Goal: Information Seeking & Learning: Learn about a topic

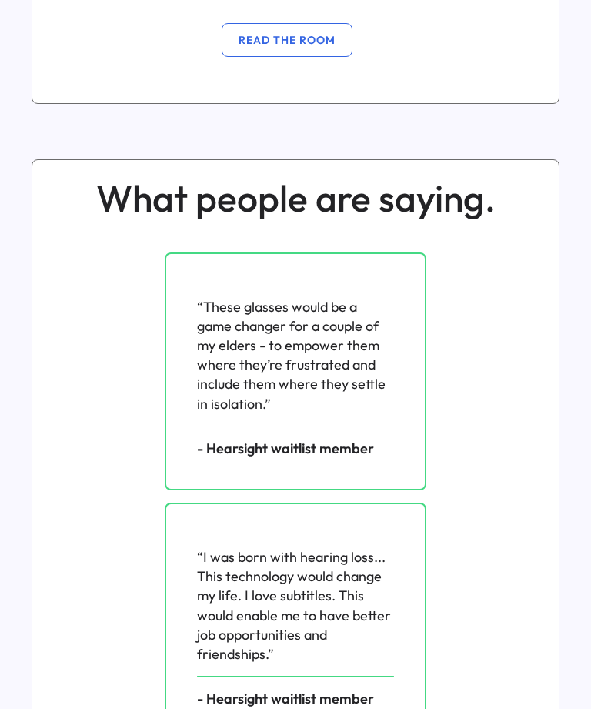
scroll to position [2521, 0]
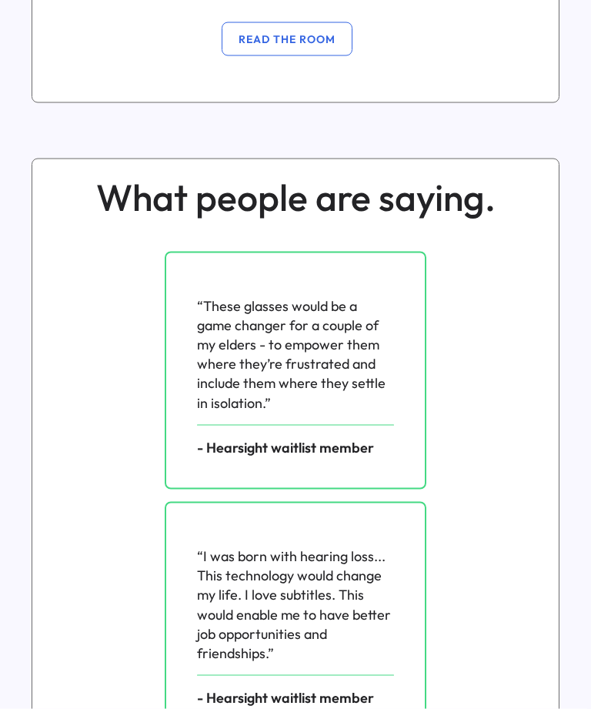
click at [591, 185] on div "What people are saying. “These glasses would be a game changer for a couple of …" at bounding box center [295, 587] width 591 height 882
click at [3, 197] on div "What people are saying. “These glasses would be a game changer for a couple of …" at bounding box center [295, 587] width 591 height 882
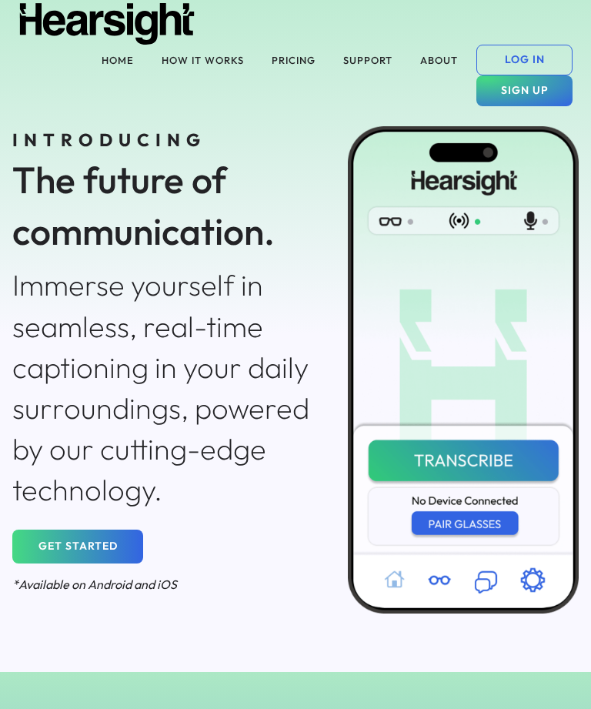
scroll to position [0, 0]
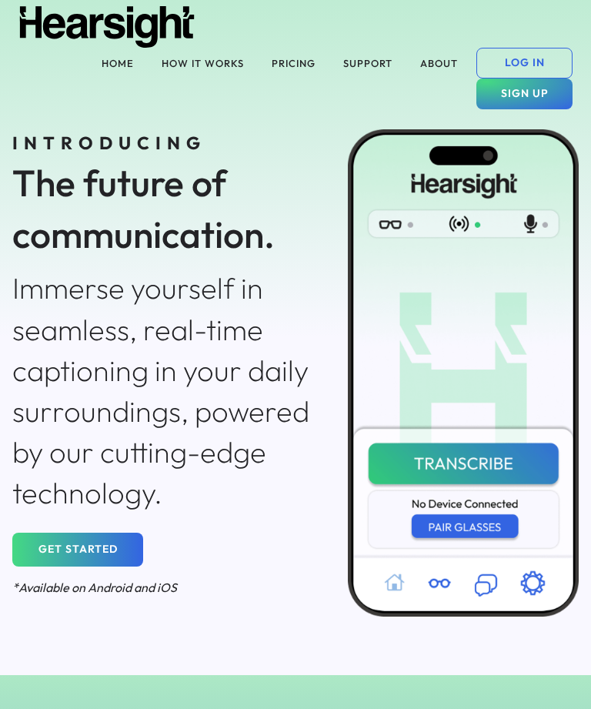
click at [186, 63] on div "INTRODUCING The future of communication. Immerse yourself in seamless, real-tim…" at bounding box center [295, 365] width 591 height 620
click at [181, 54] on button "HOW IT WORKS" at bounding box center [202, 63] width 101 height 31
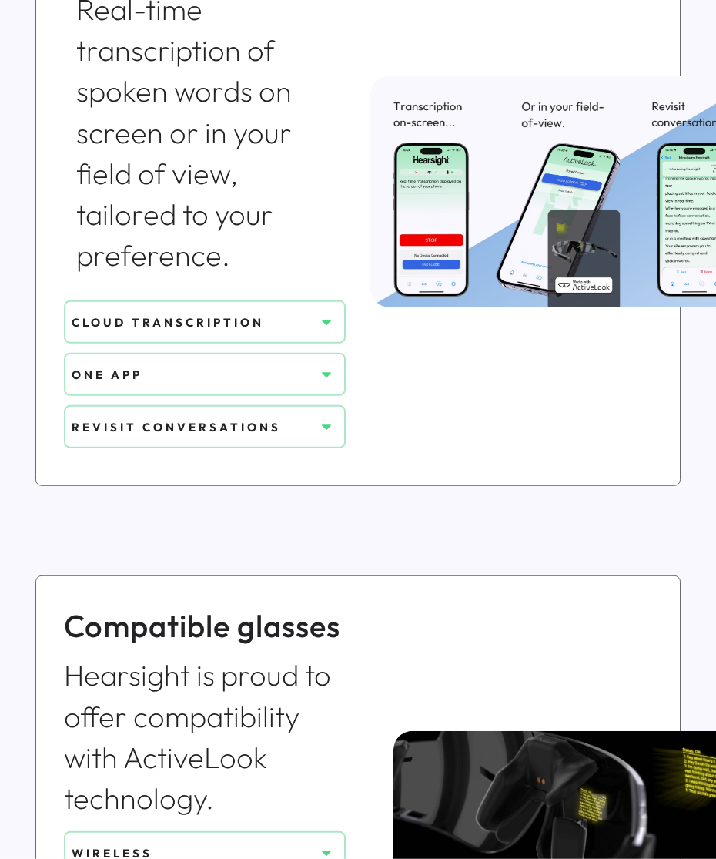
scroll to position [718, 0]
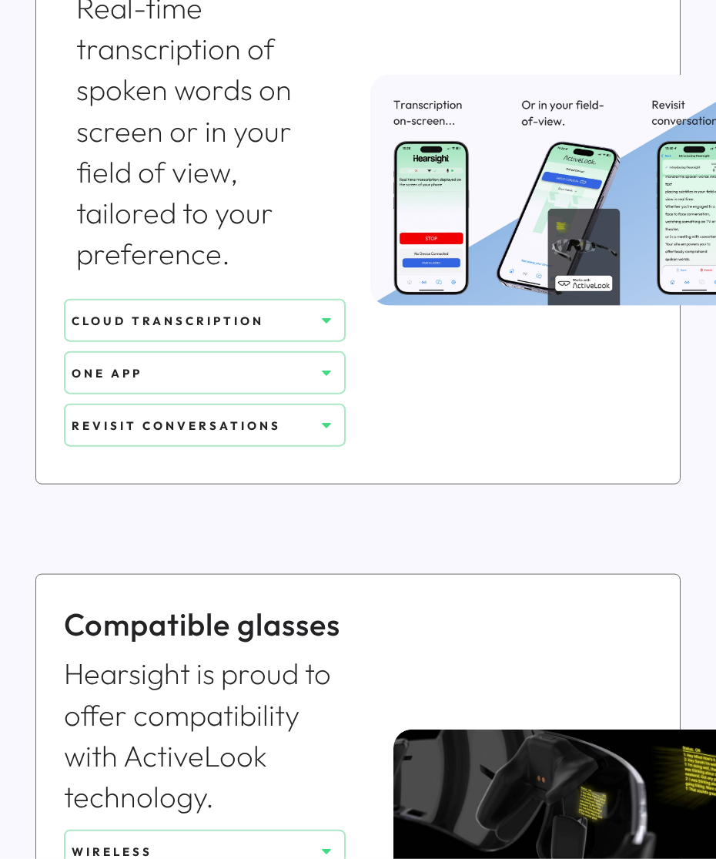
click at [117, 316] on div "CLOUD TRANSCRIPTION" at bounding box center [193, 321] width 243 height 16
click at [322, 319] on icon at bounding box center [326, 320] width 15 height 15
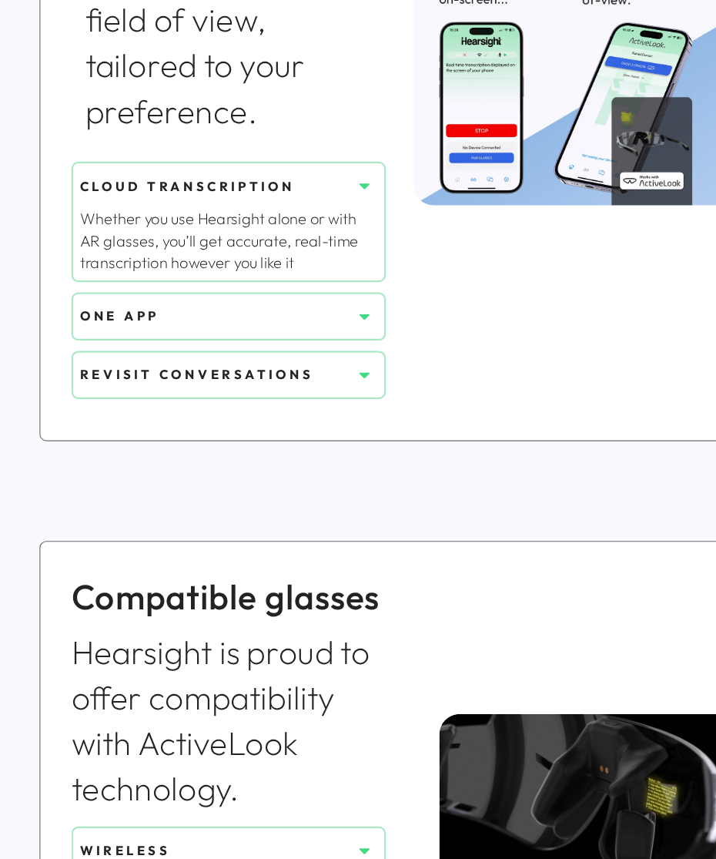
scroll to position [837, 0]
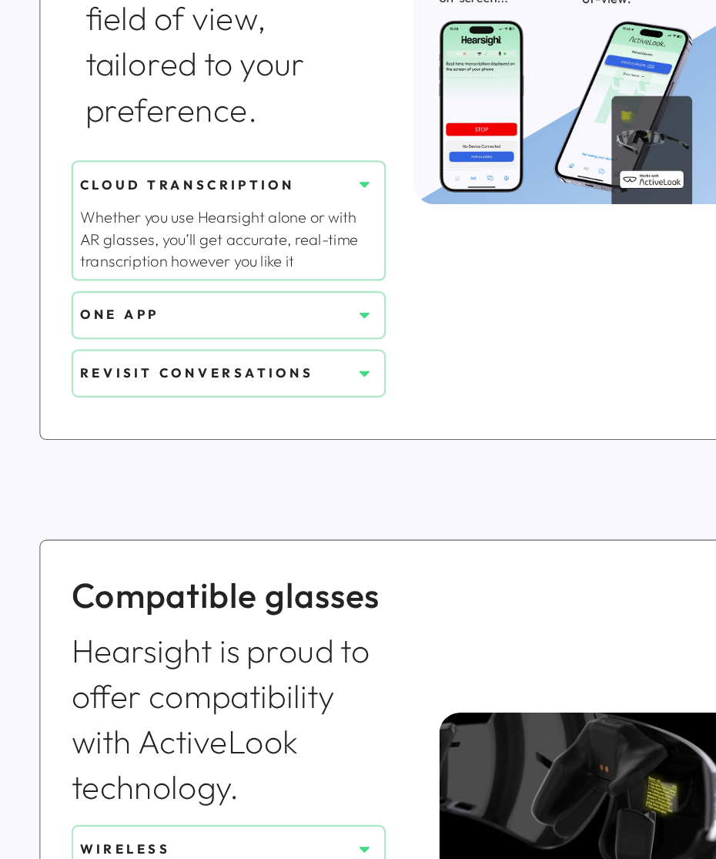
click at [95, 305] on div "ONE APP" at bounding box center [193, 319] width 243 height 28
click at [330, 307] on button at bounding box center [326, 318] width 23 height 23
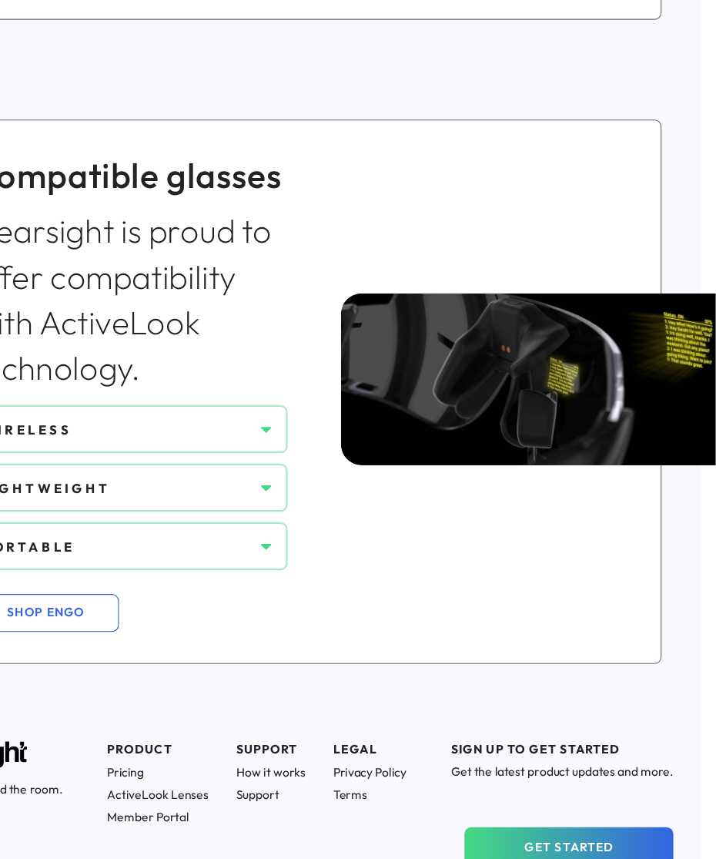
scroll to position [1278, 62]
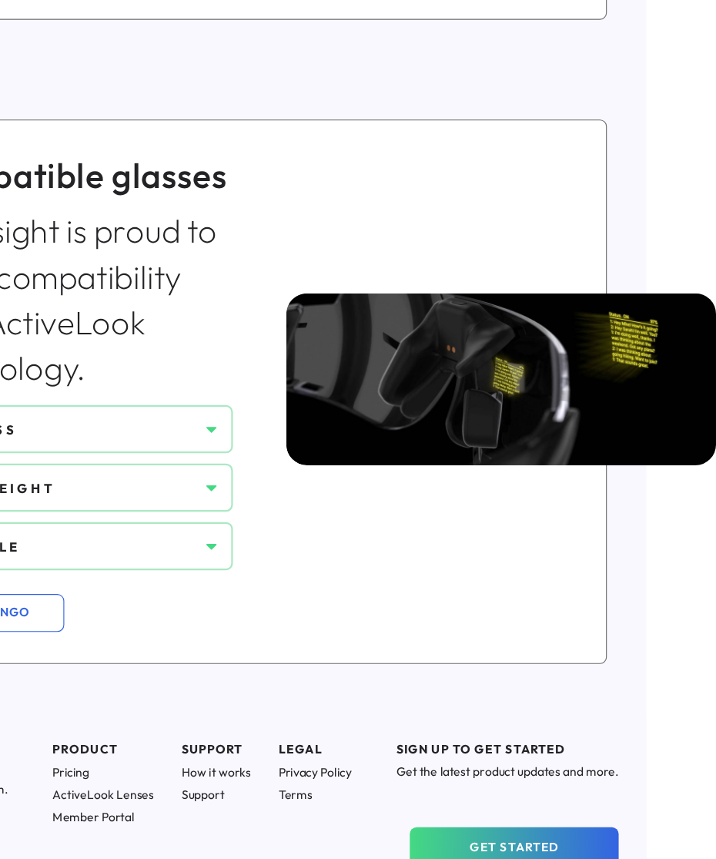
click at [483, 323] on img at bounding box center [587, 376] width 512 height 154
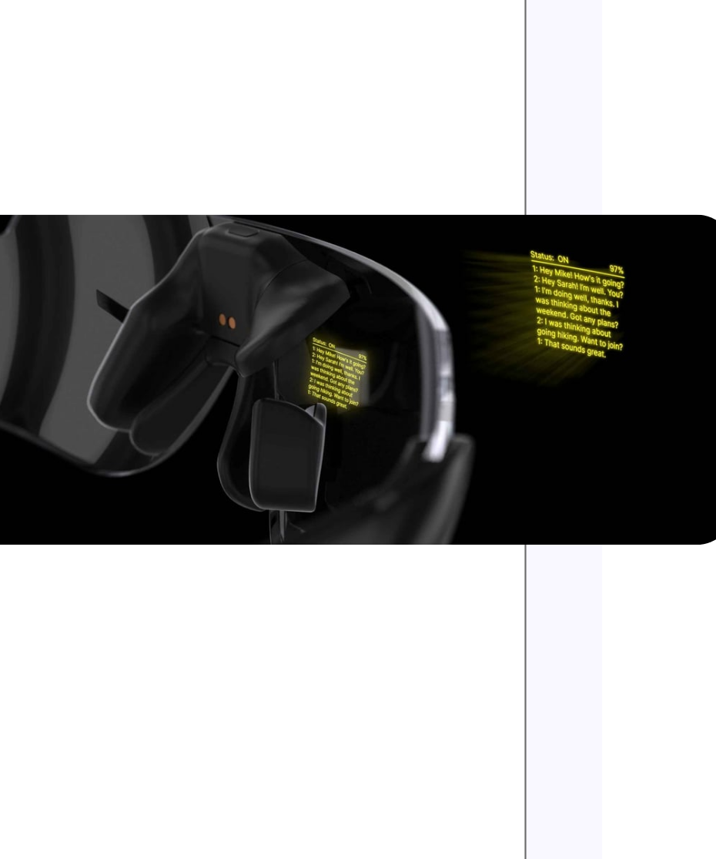
click at [240, 293] on div "Compatible glasses Hearsight is proud to offer compatibility with ActiveLook te…" at bounding box center [295, 386] width 645 height 487
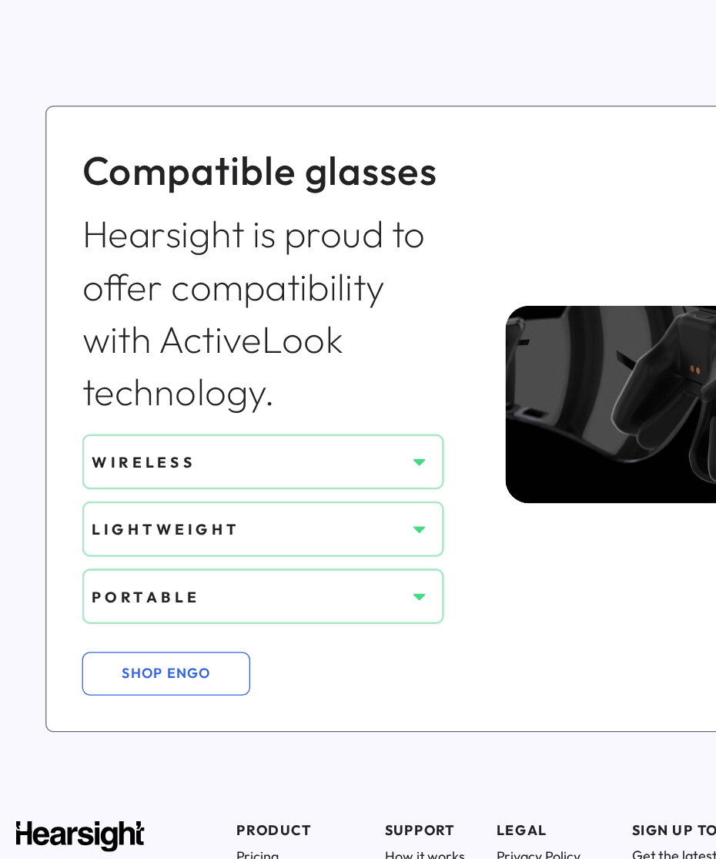
scroll to position [1336, 0]
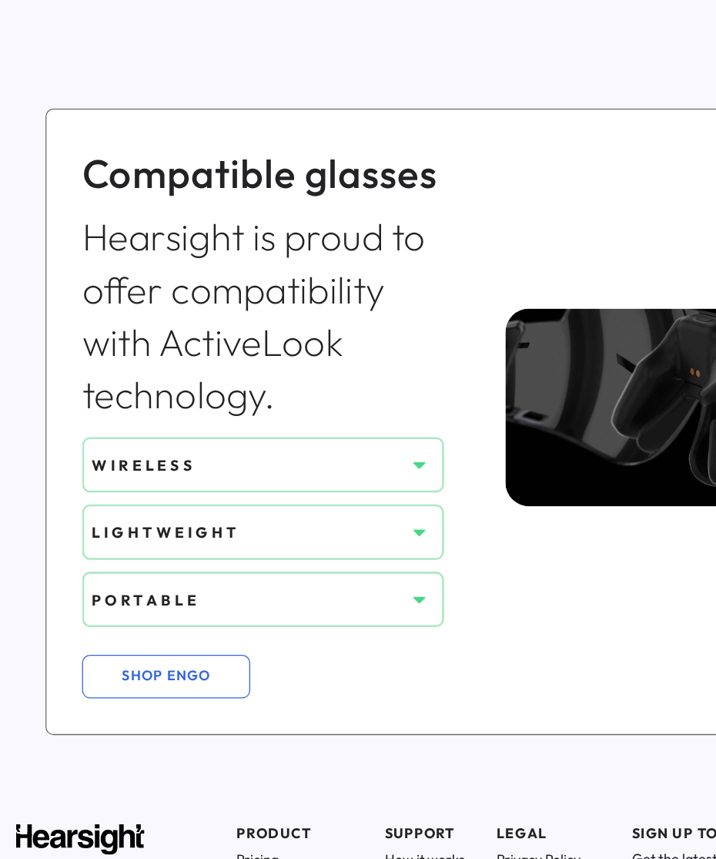
click at [323, 360] on use at bounding box center [326, 362] width 9 height 5
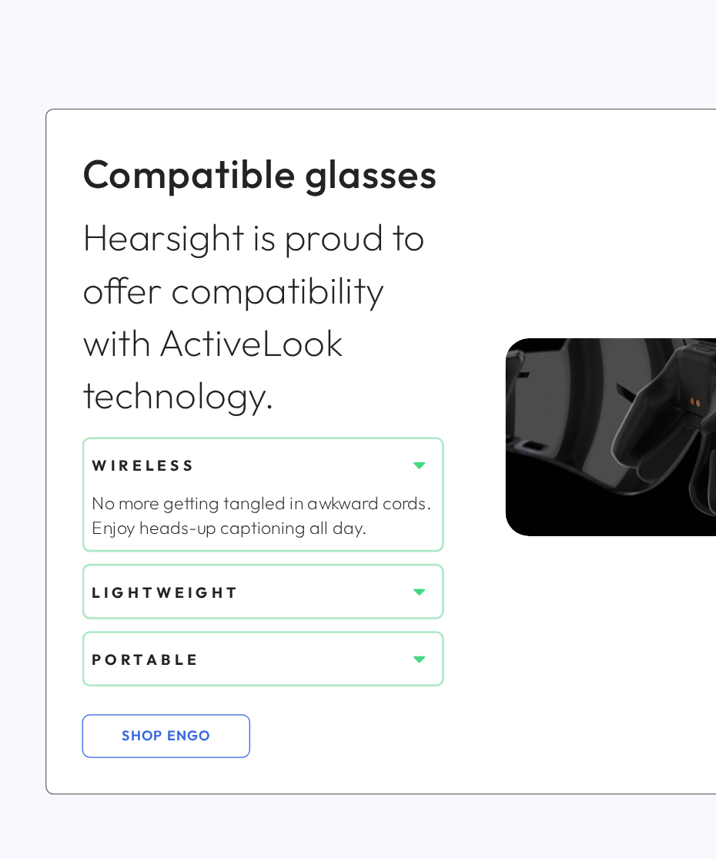
click at [334, 358] on button at bounding box center [326, 361] width 23 height 23
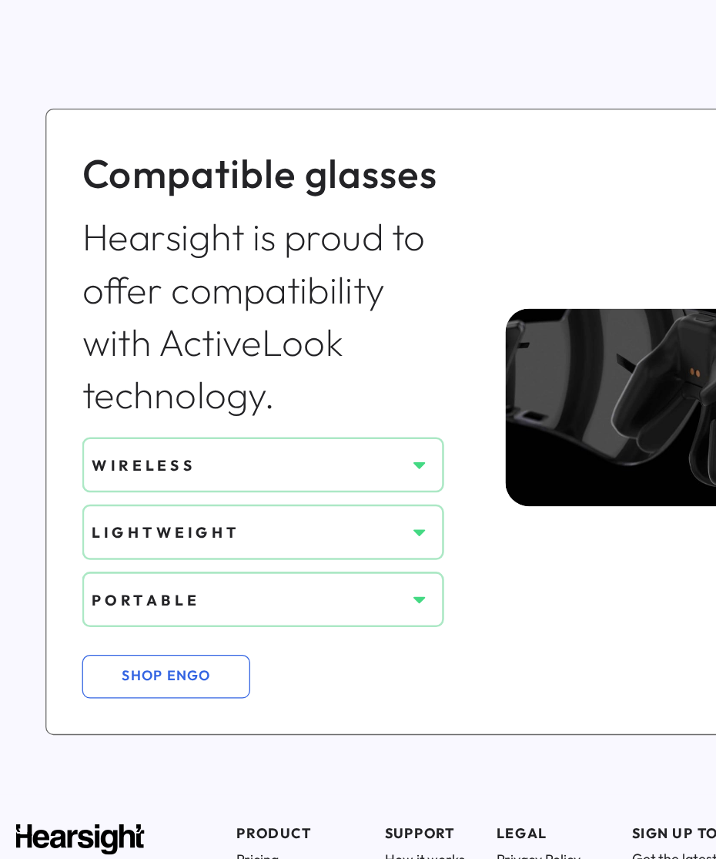
click at [338, 399] on div "LIGHTWEIGHT" at bounding box center [205, 414] width 282 height 43
click at [335, 409] on button at bounding box center [326, 414] width 23 height 23
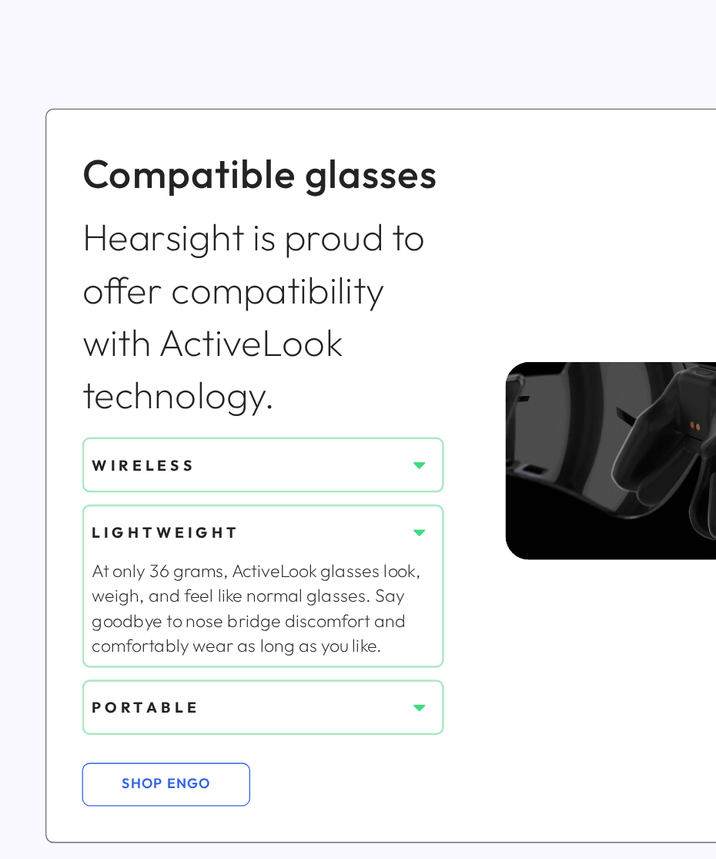
click at [327, 403] on button at bounding box center [326, 414] width 23 height 23
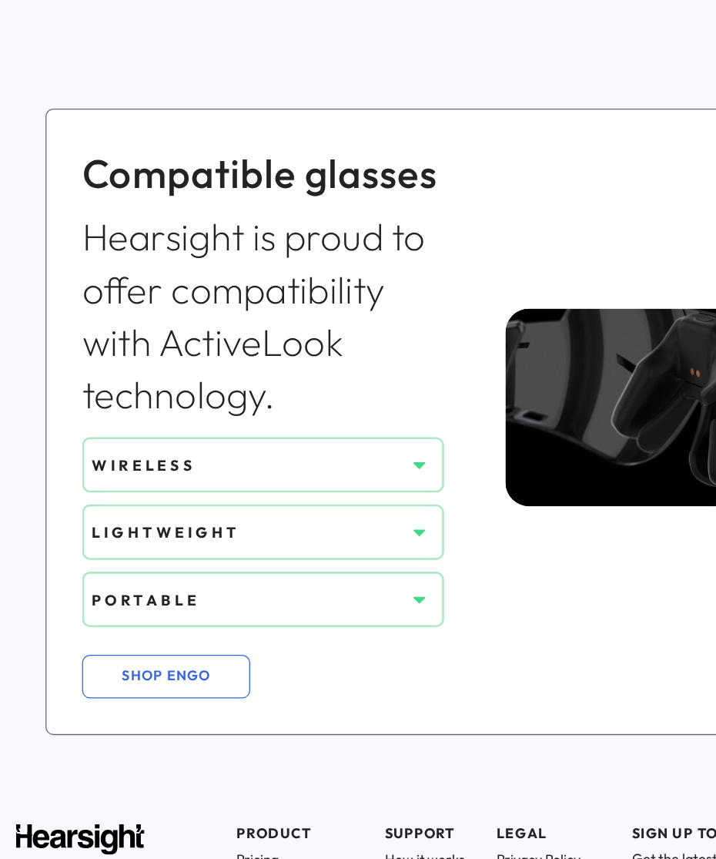
click at [323, 455] on button at bounding box center [326, 466] width 23 height 23
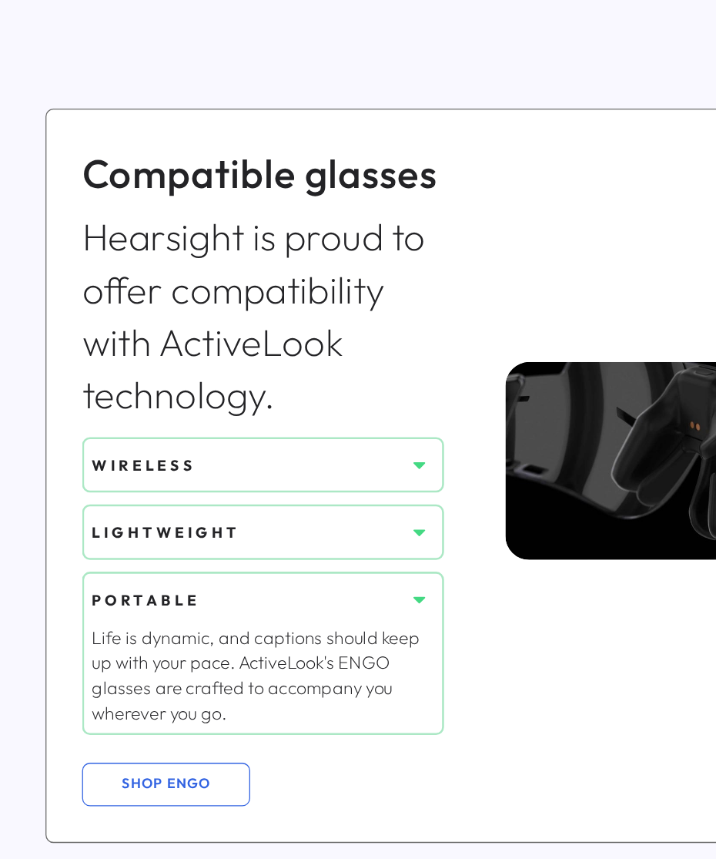
click at [323, 449] on div "PORTABLE Life is dynamic, and captions should keep up with your pace. ActiveLoo…" at bounding box center [205, 508] width 282 height 127
click at [324, 459] on icon at bounding box center [326, 466] width 15 height 15
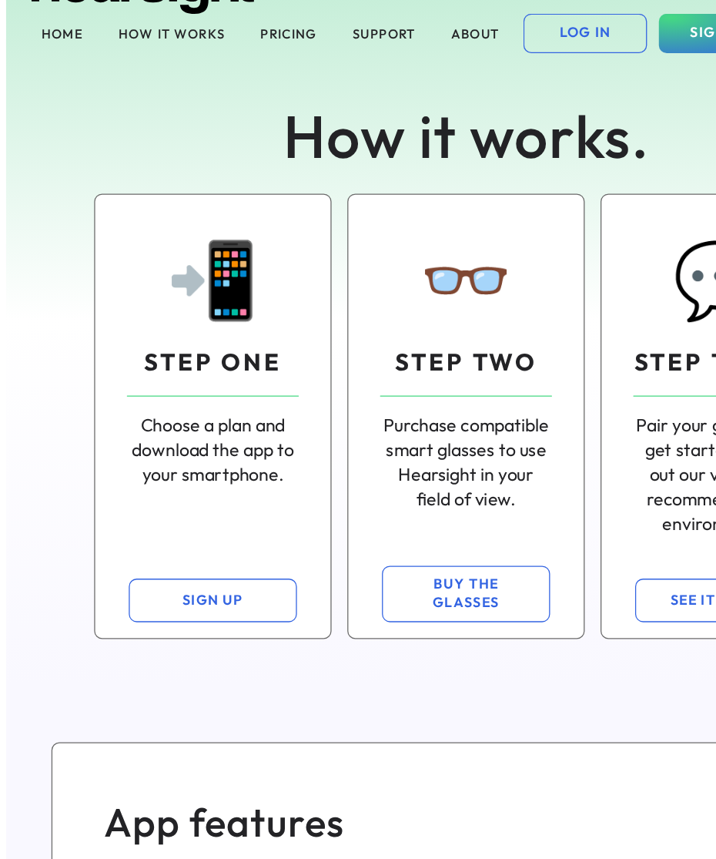
scroll to position [0, 0]
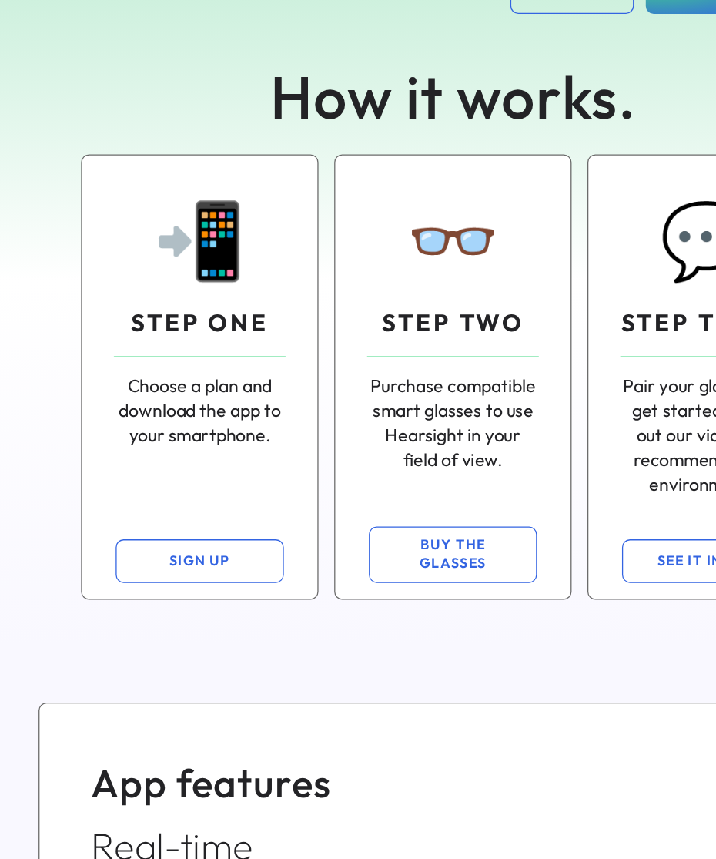
click at [387, 358] on div "Purchase compatible smart glasses to use Hearsight in your field of view." at bounding box center [358, 397] width 134 height 78
click at [370, 477] on button "BUY THE GLASSES" at bounding box center [358, 499] width 131 height 44
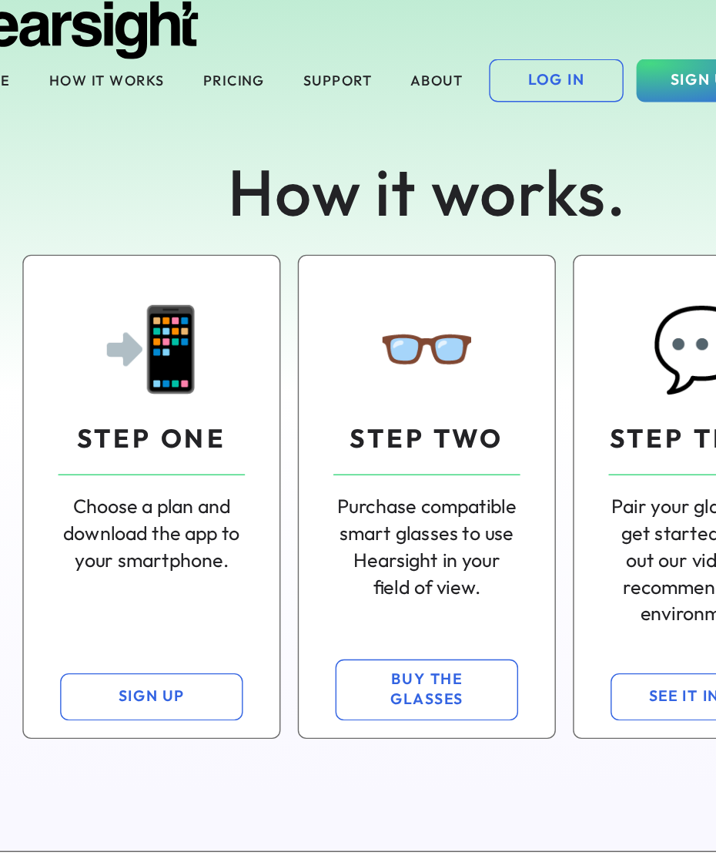
click at [79, 48] on button "HOW IT WORKS" at bounding box center [129, 63] width 101 height 31
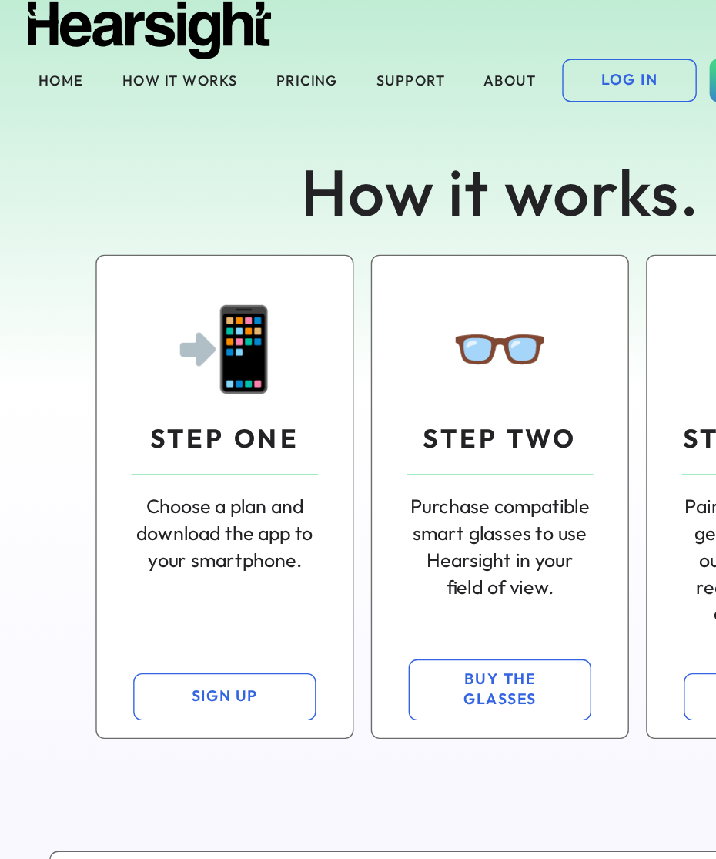
click at [40, 58] on div "How it works. 📲 STEP ONE Choose a plan and download the app to your smartphone.…" at bounding box center [358, 313] width 716 height 516
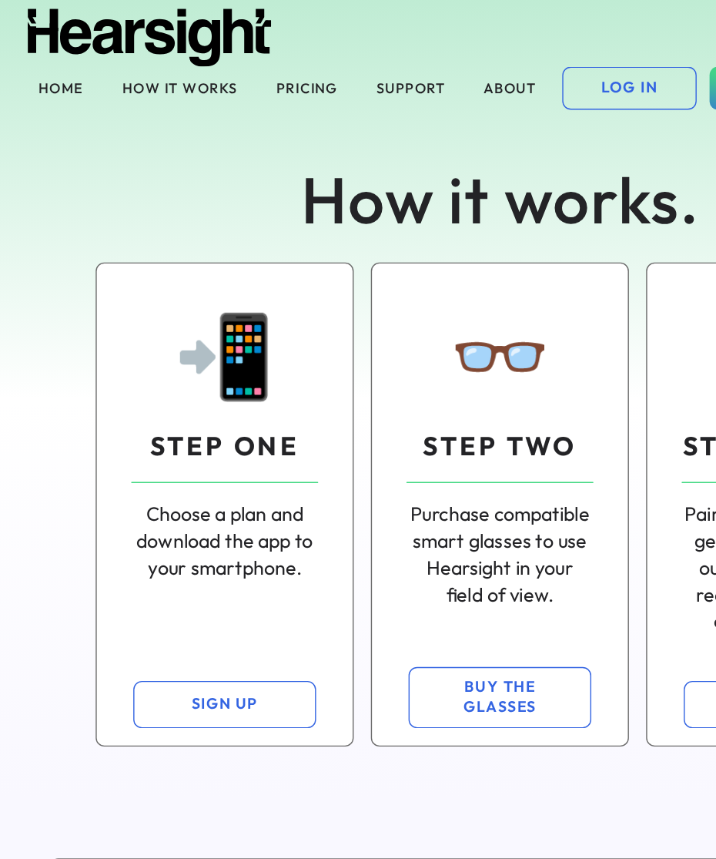
click at [38, 64] on div "How it works. 📲 STEP ONE Choose a plan and download the app to your smartphone.…" at bounding box center [358, 313] width 716 height 516
click at [113, 61] on div "How it works. 📲 STEP ONE Choose a plan and download the app to your smartphone.…" at bounding box center [358, 313] width 716 height 516
click at [35, 59] on div "How it works. 📲 STEP ONE Choose a plan and download the app to your smartphone.…" at bounding box center [358, 313] width 716 height 516
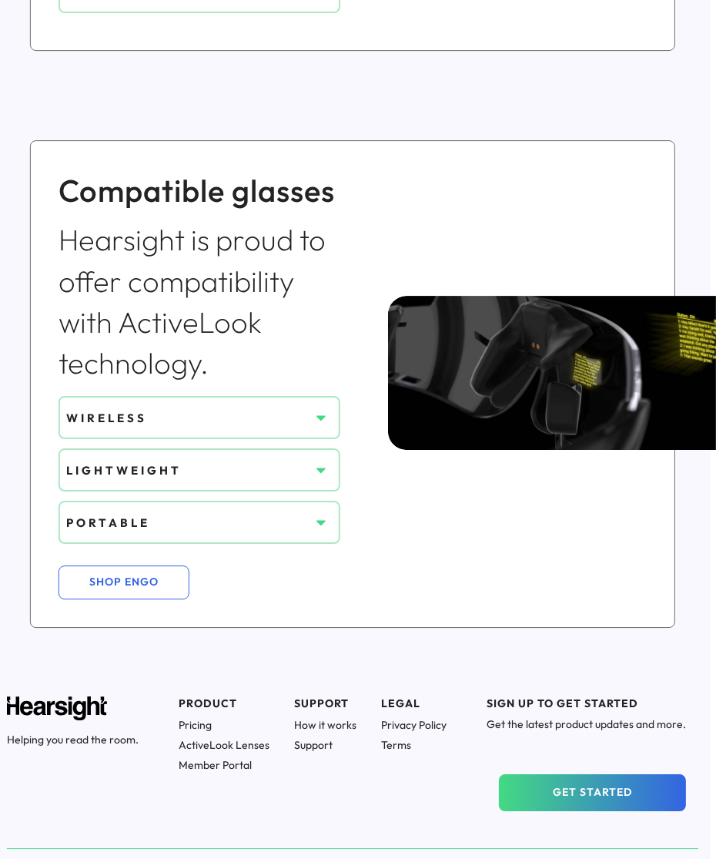
scroll to position [1152, 0]
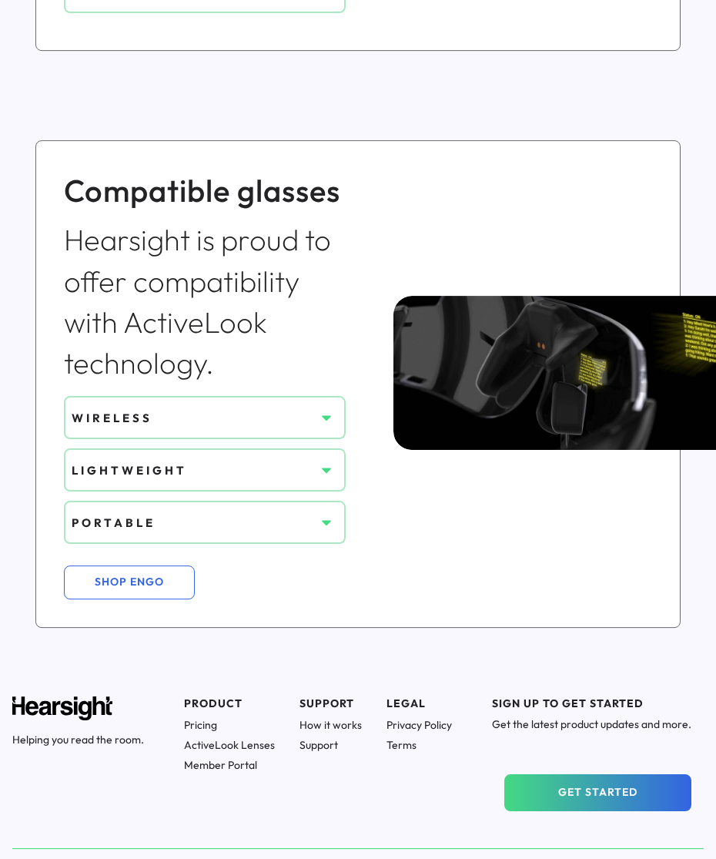
click at [261, 708] on h1 "ActiveLook Lenses" at bounding box center [229, 745] width 91 height 14
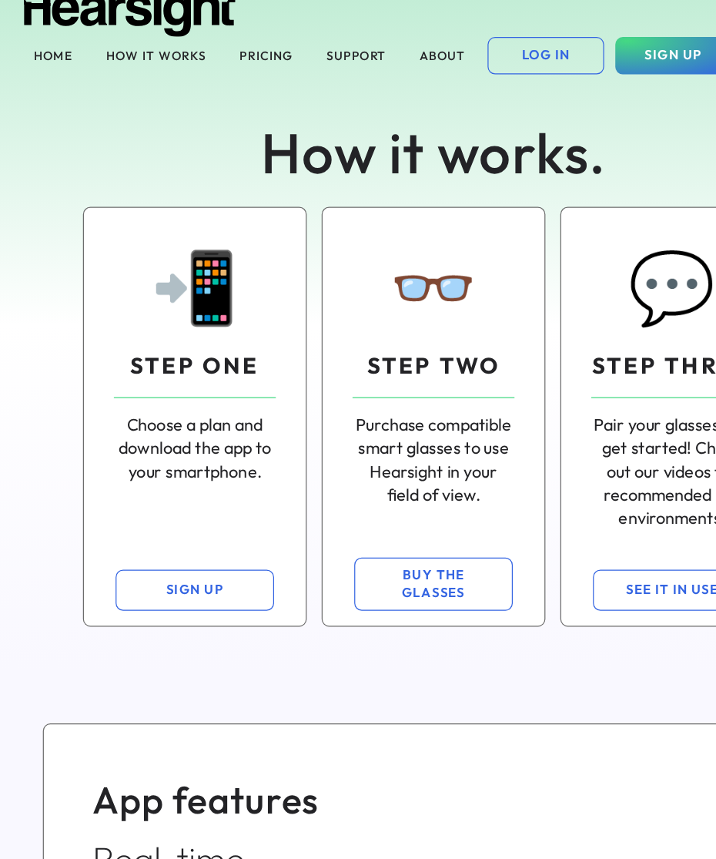
scroll to position [0, 0]
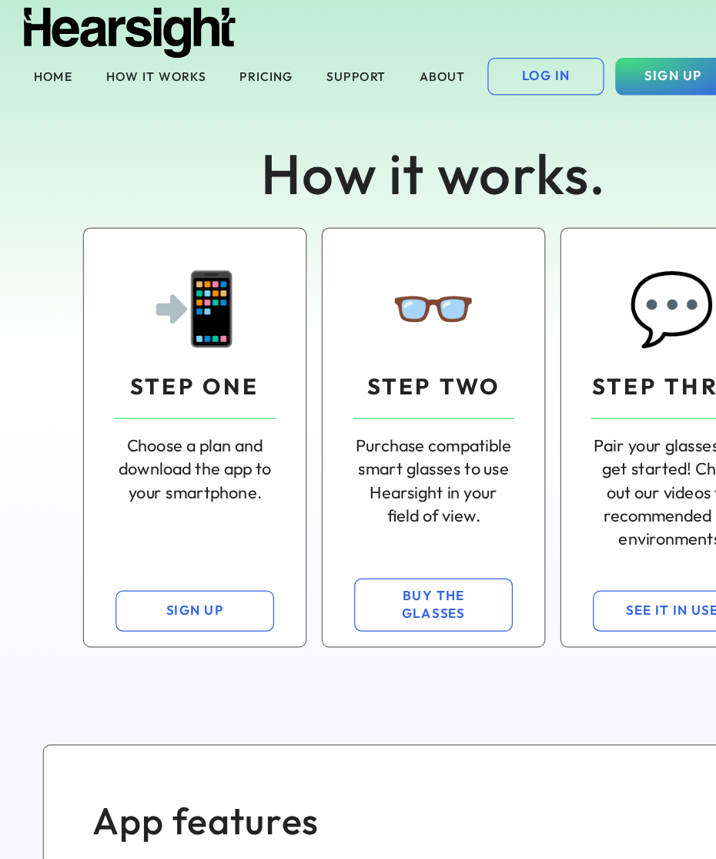
click at [320, 45] on div "HOME HOW IT WORKS PRICING SUPPORT ABOUT LOG IN SIGN UP" at bounding box center [358, 27] width 716 height 55
click at [299, 65] on div "How it works. 📲 STEP ONE Choose a plan and download the app to your smartphone.…" at bounding box center [358, 313] width 716 height 516
click at [296, 59] on div "How it works. 📲 STEP ONE Choose a plan and download the app to your smartphone.…" at bounding box center [358, 313] width 716 height 516
click at [301, 59] on div "How it works. 📲 STEP ONE Choose a plan and download the app to your smartphone.…" at bounding box center [358, 313] width 716 height 516
click at [300, 62] on div "How it works. 📲 STEP ONE Choose a plan and download the app to your smartphone.…" at bounding box center [358, 313] width 716 height 516
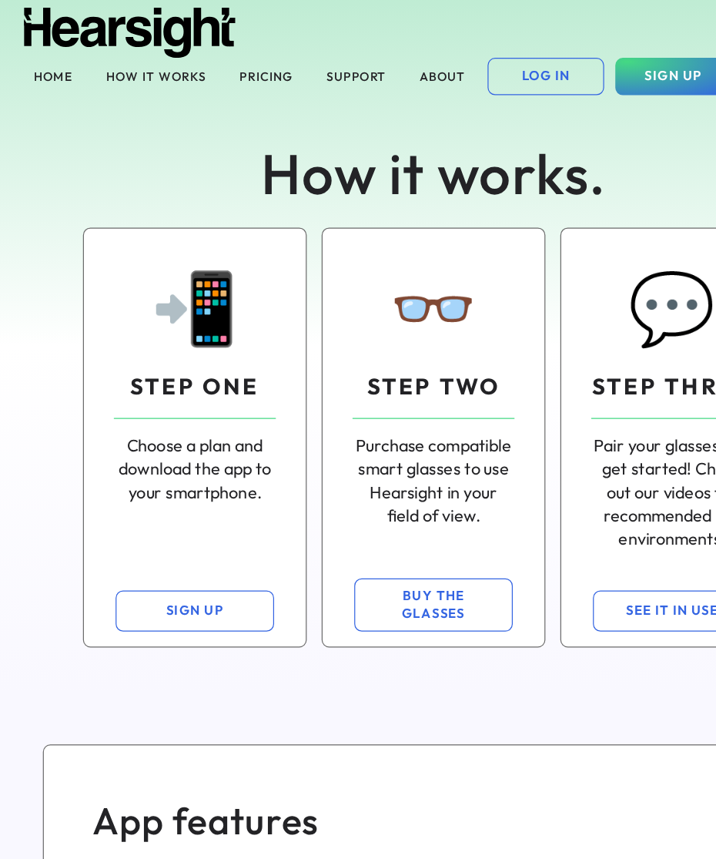
click at [300, 65] on div "How it works. 📲 STEP ONE Choose a plan and download the app to your smartphone.…" at bounding box center [358, 313] width 716 height 516
click at [303, 55] on button "SUPPORT" at bounding box center [294, 63] width 68 height 31
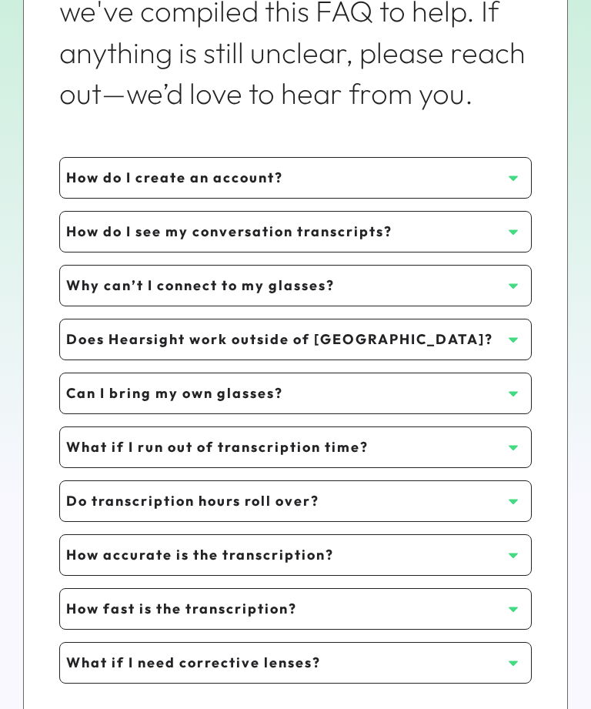
scroll to position [378, 0]
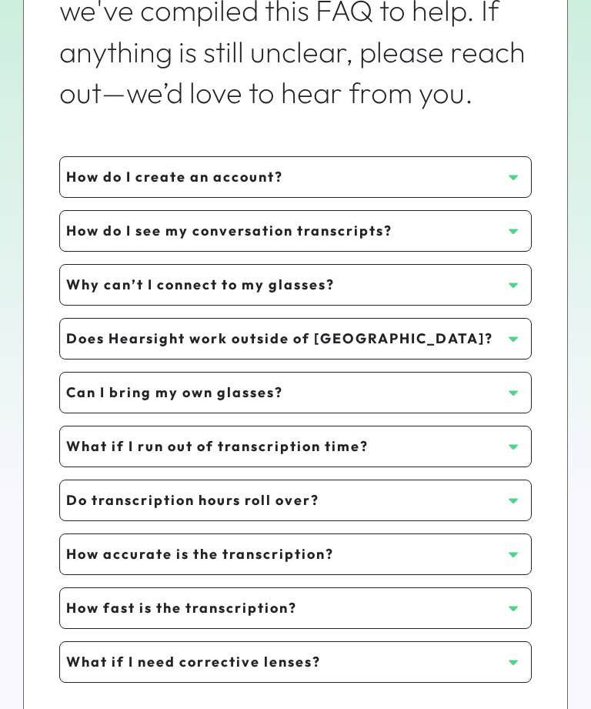
click at [521, 233] on button at bounding box center [513, 230] width 23 height 23
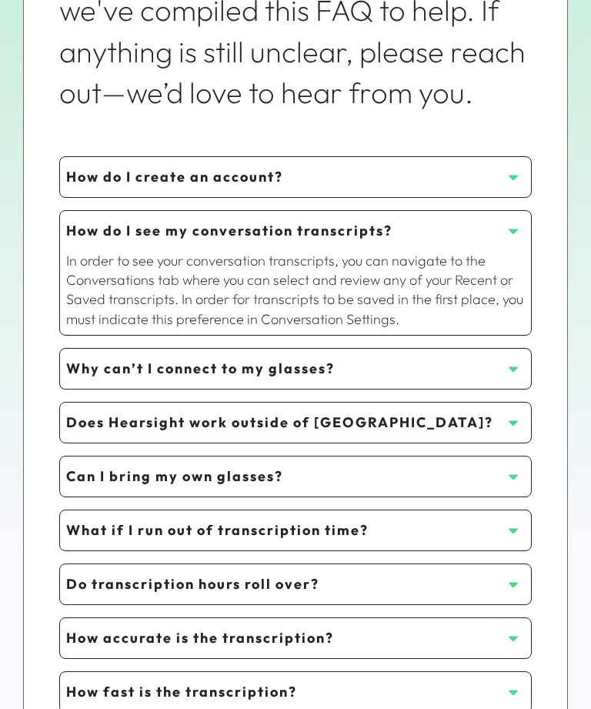
click at [516, 226] on icon at bounding box center [513, 230] width 15 height 15
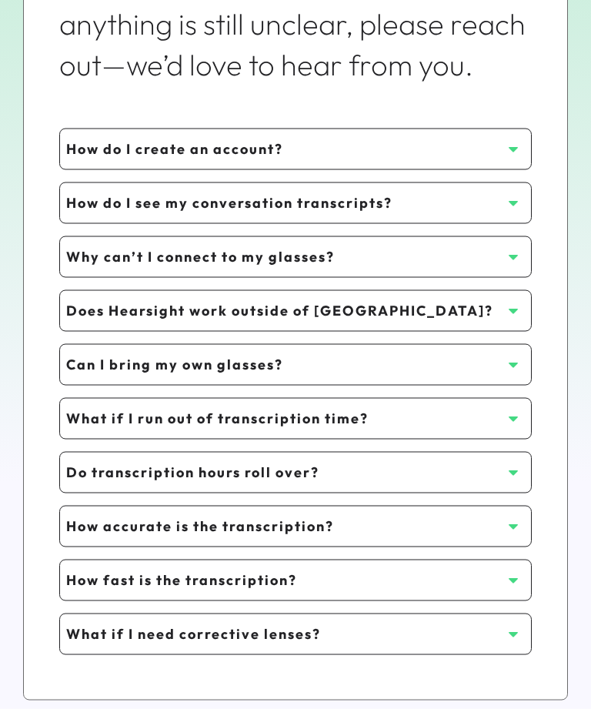
click at [498, 314] on div "Does Hearsight work outside of [GEOGRAPHIC_DATA]?" at bounding box center [284, 310] width 436 height 19
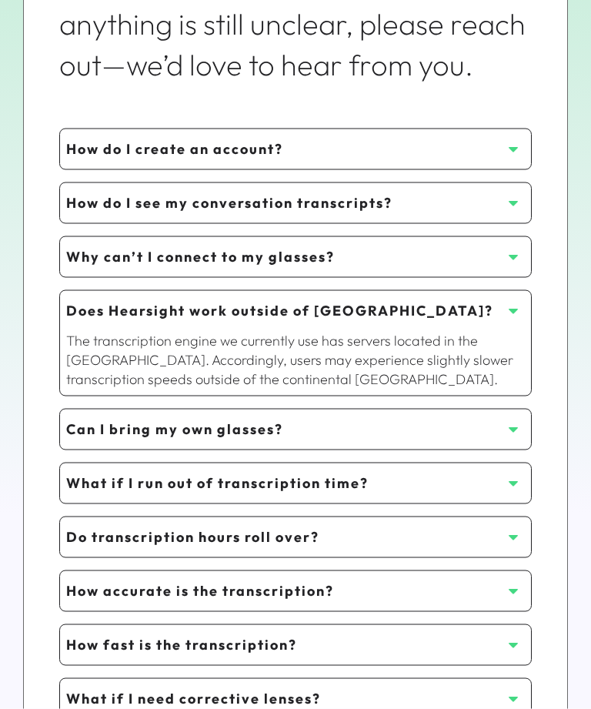
scroll to position [407, 0]
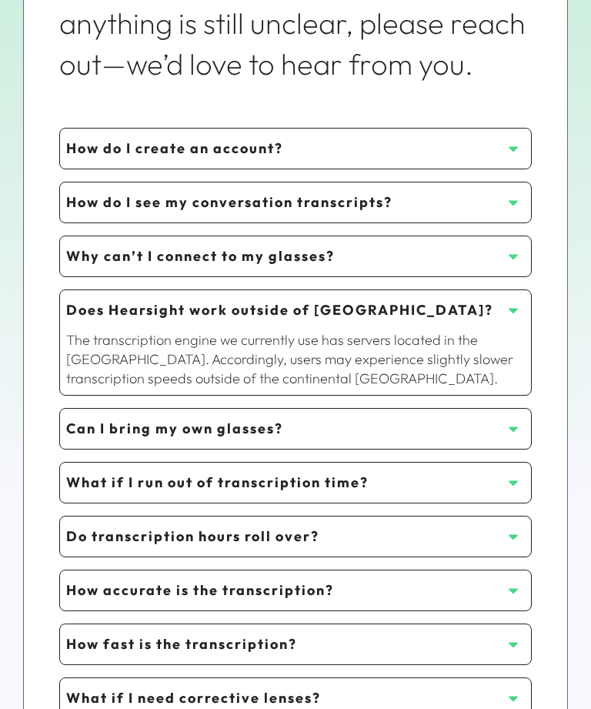
click at [515, 310] on use at bounding box center [513, 310] width 9 height 5
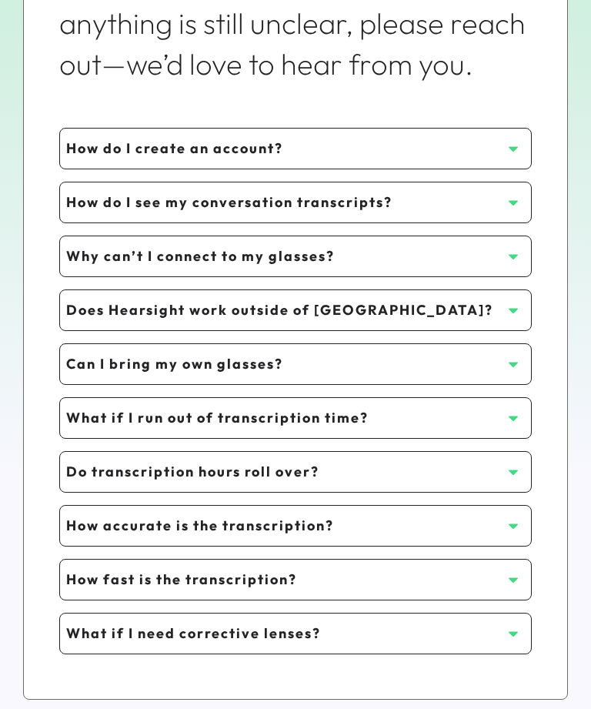
click at [510, 311] on icon at bounding box center [513, 310] width 15 height 15
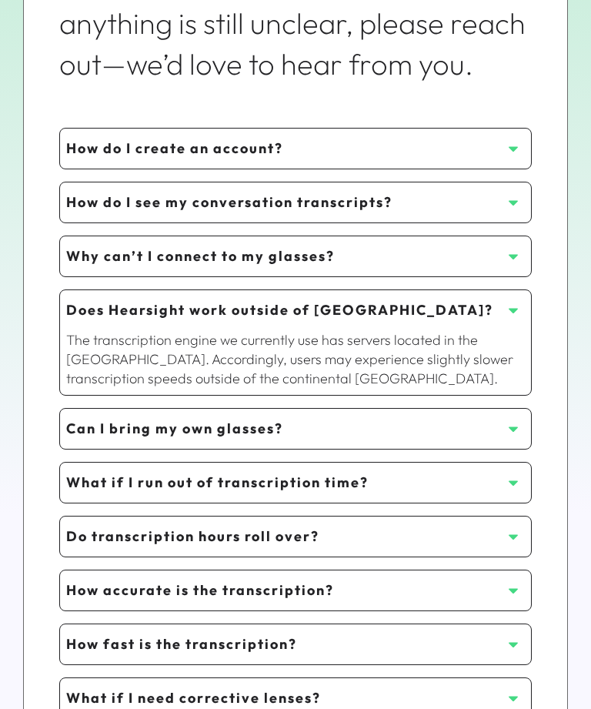
click at [517, 316] on icon at bounding box center [513, 310] width 15 height 15
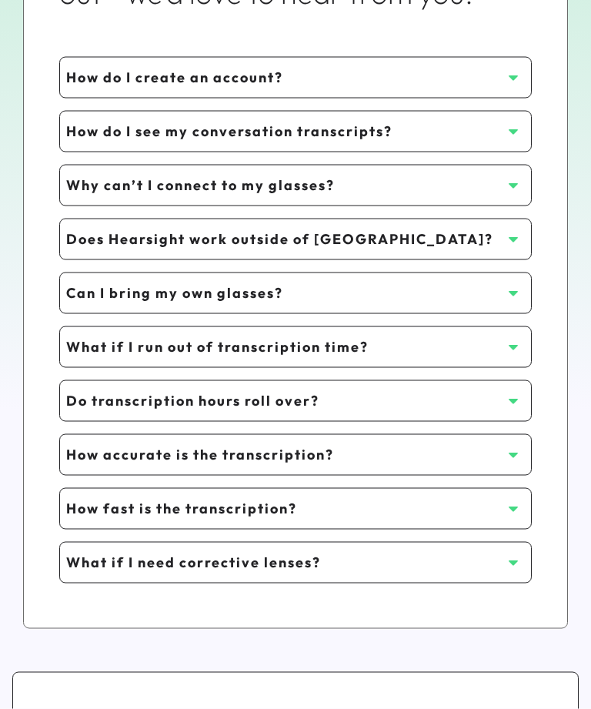
scroll to position [480, 0]
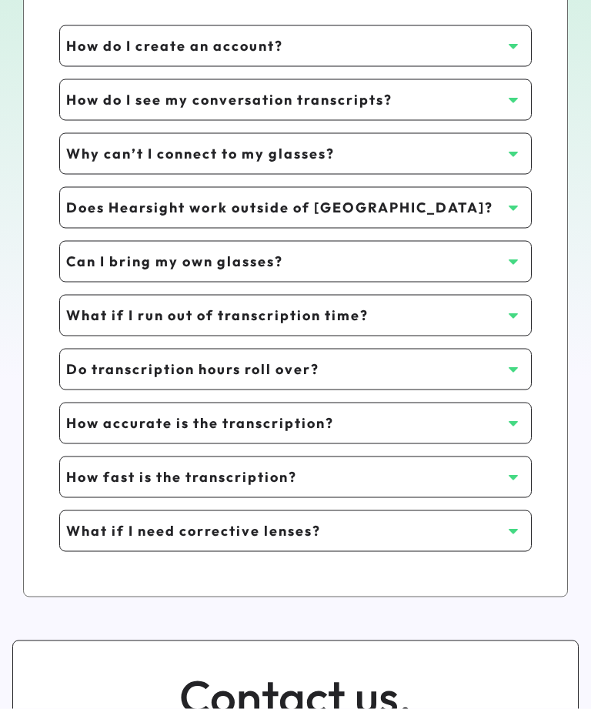
click at [511, 263] on icon at bounding box center [513, 261] width 15 height 15
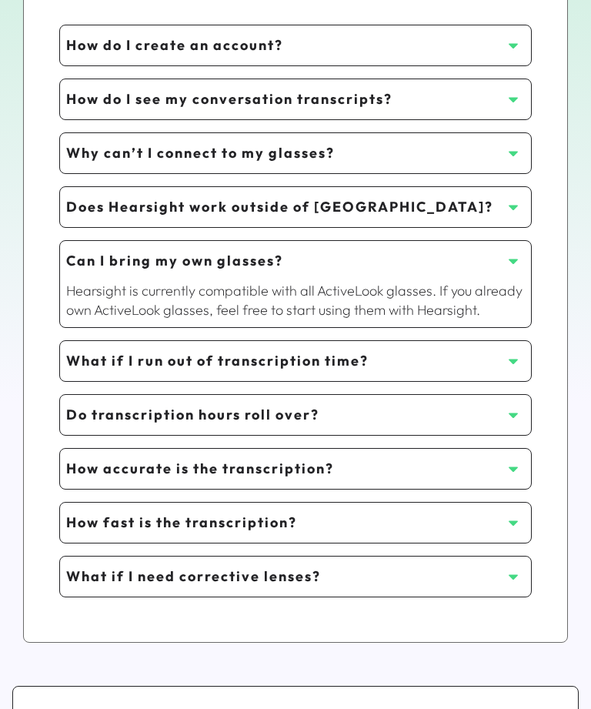
click at [514, 260] on use at bounding box center [513, 261] width 9 height 5
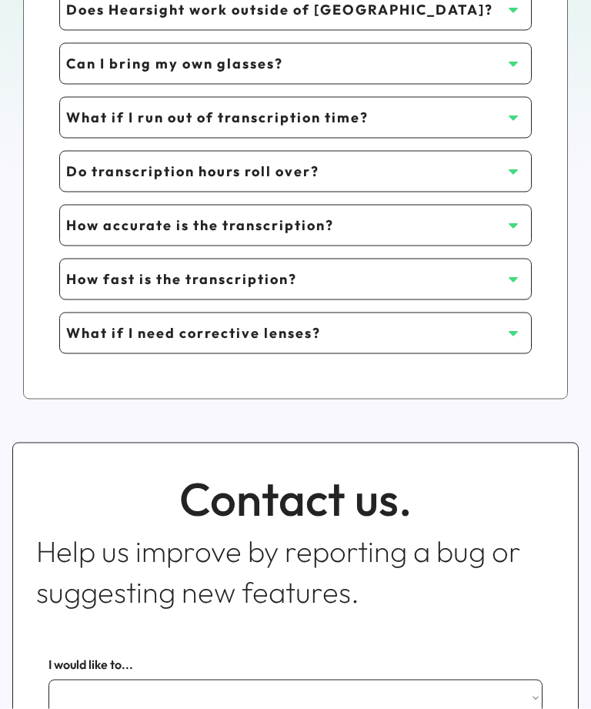
scroll to position [689, 0]
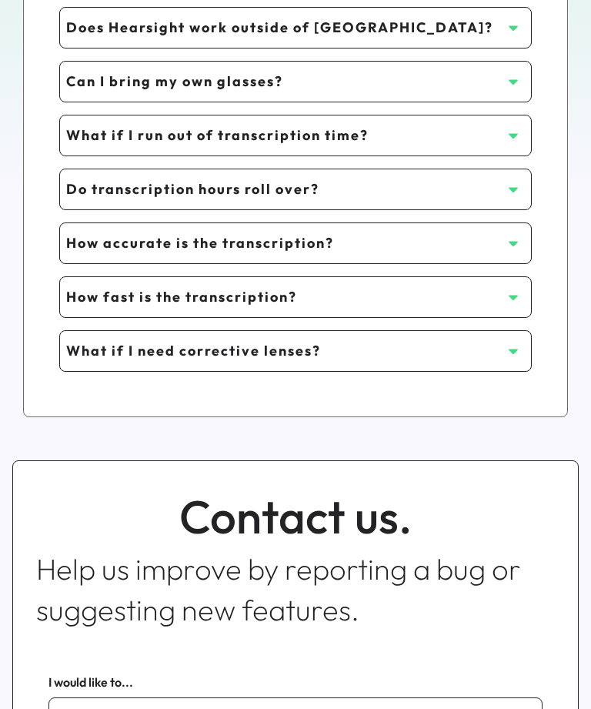
click at [511, 239] on icon at bounding box center [513, 243] width 15 height 15
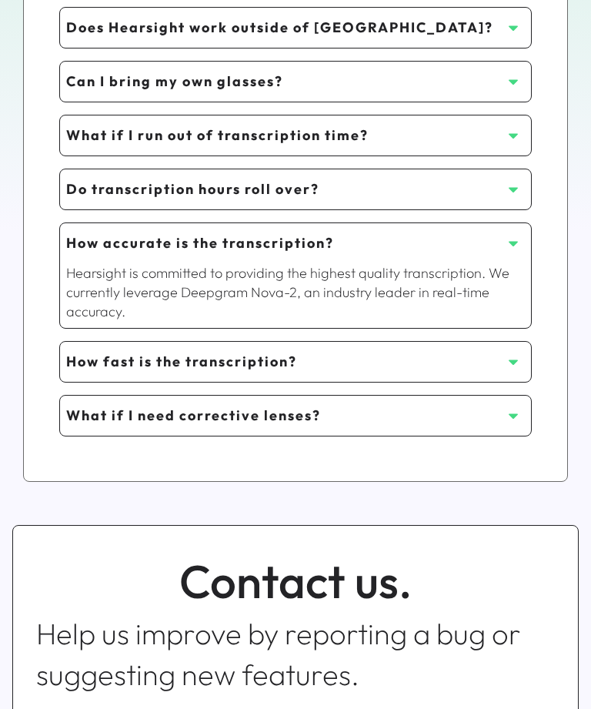
click at [516, 239] on icon at bounding box center [513, 243] width 15 height 15
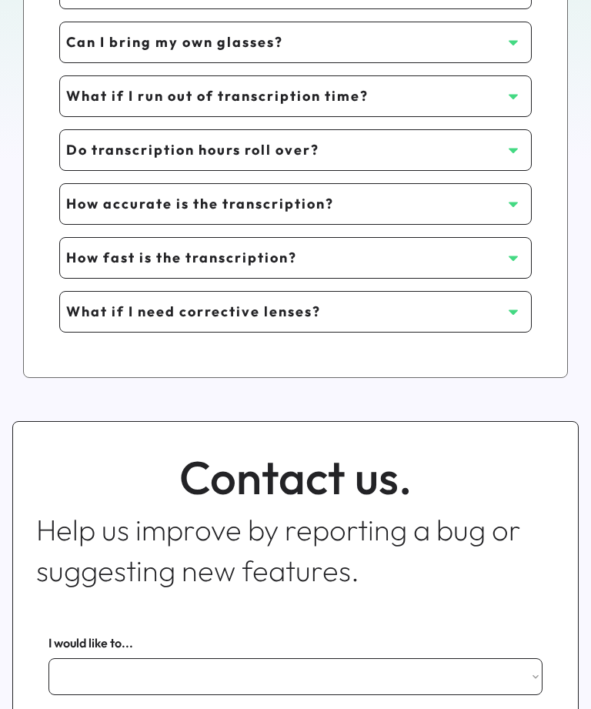
scroll to position [739, 0]
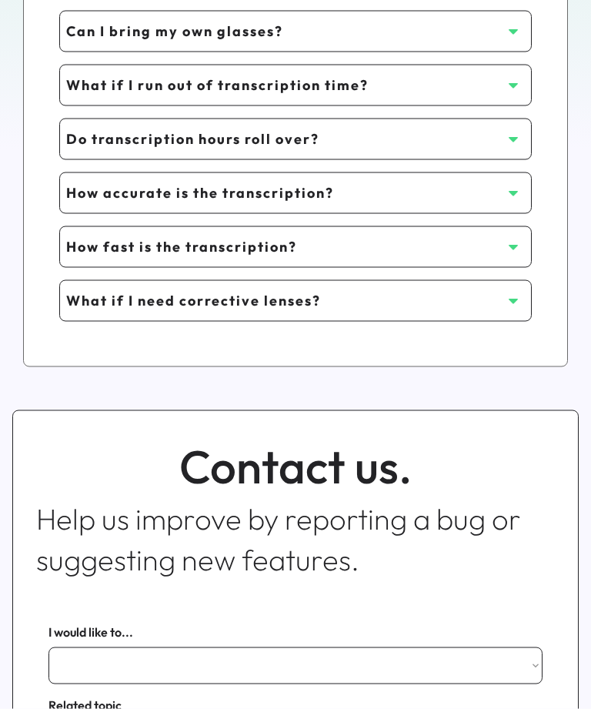
click at [513, 250] on icon at bounding box center [513, 246] width 15 height 15
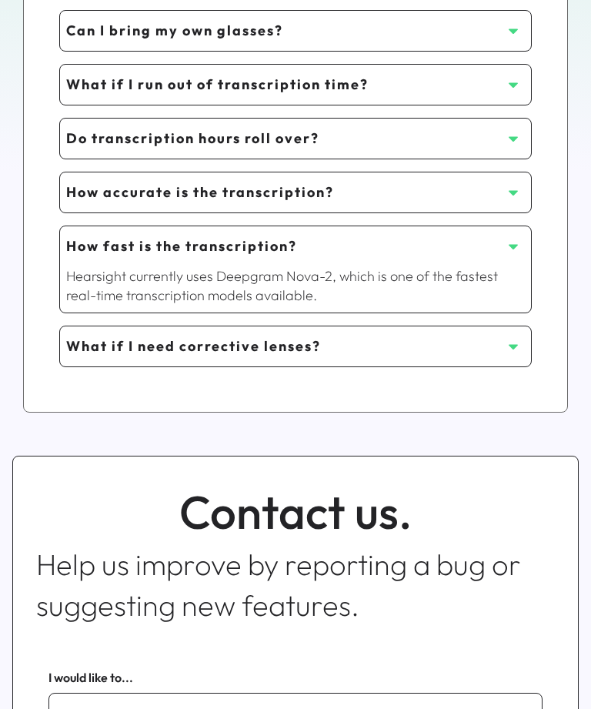
click at [513, 250] on icon at bounding box center [513, 246] width 15 height 15
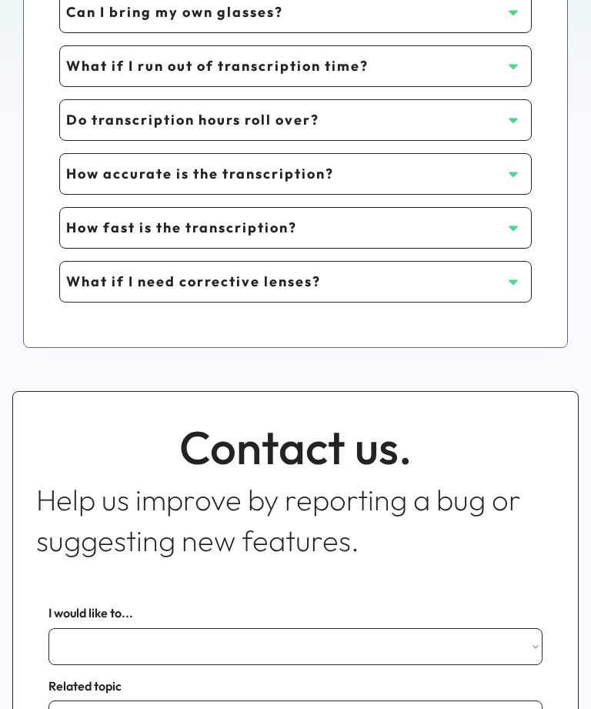
scroll to position [766, 0]
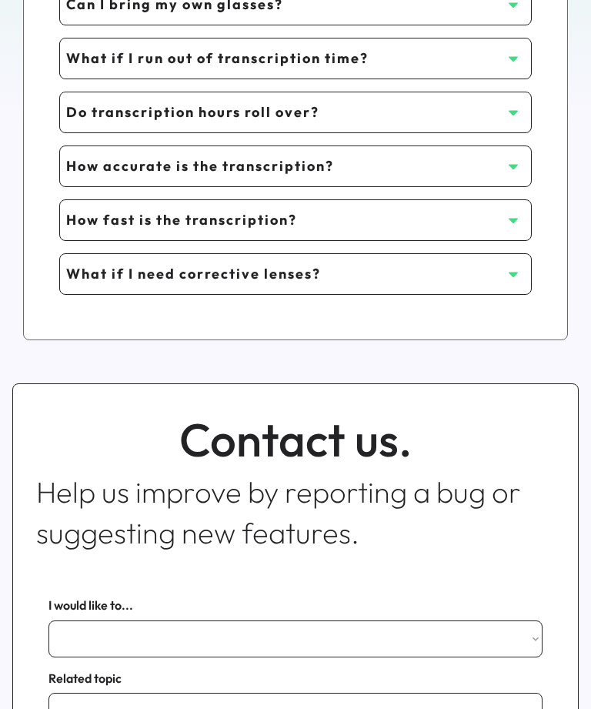
click at [514, 280] on icon at bounding box center [513, 273] width 15 height 15
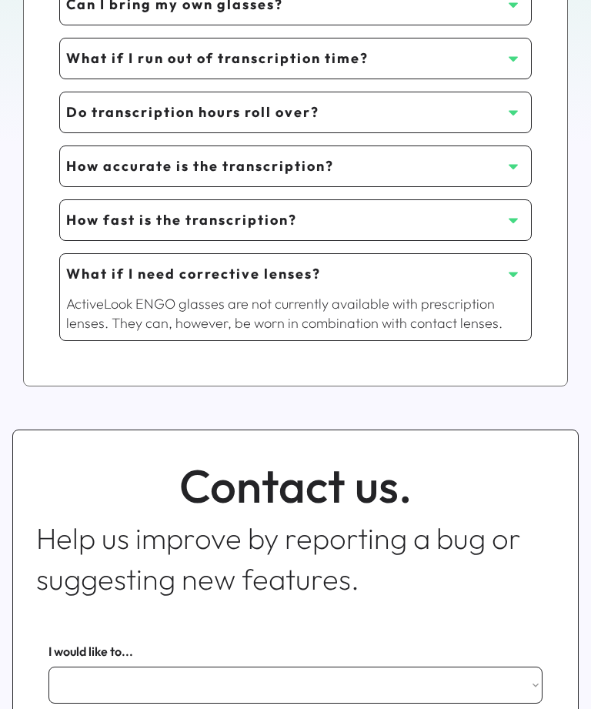
click at [514, 273] on use at bounding box center [513, 274] width 9 height 5
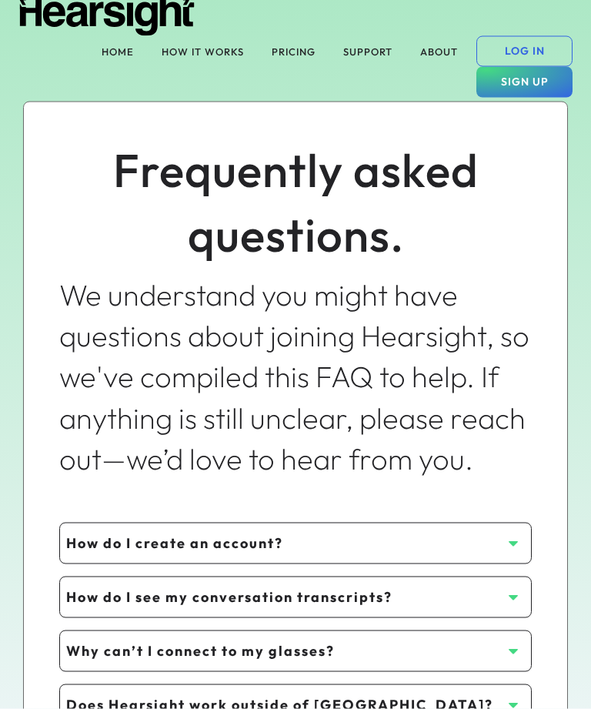
scroll to position [0, 0]
